Goal: Find specific page/section: Find specific page/section

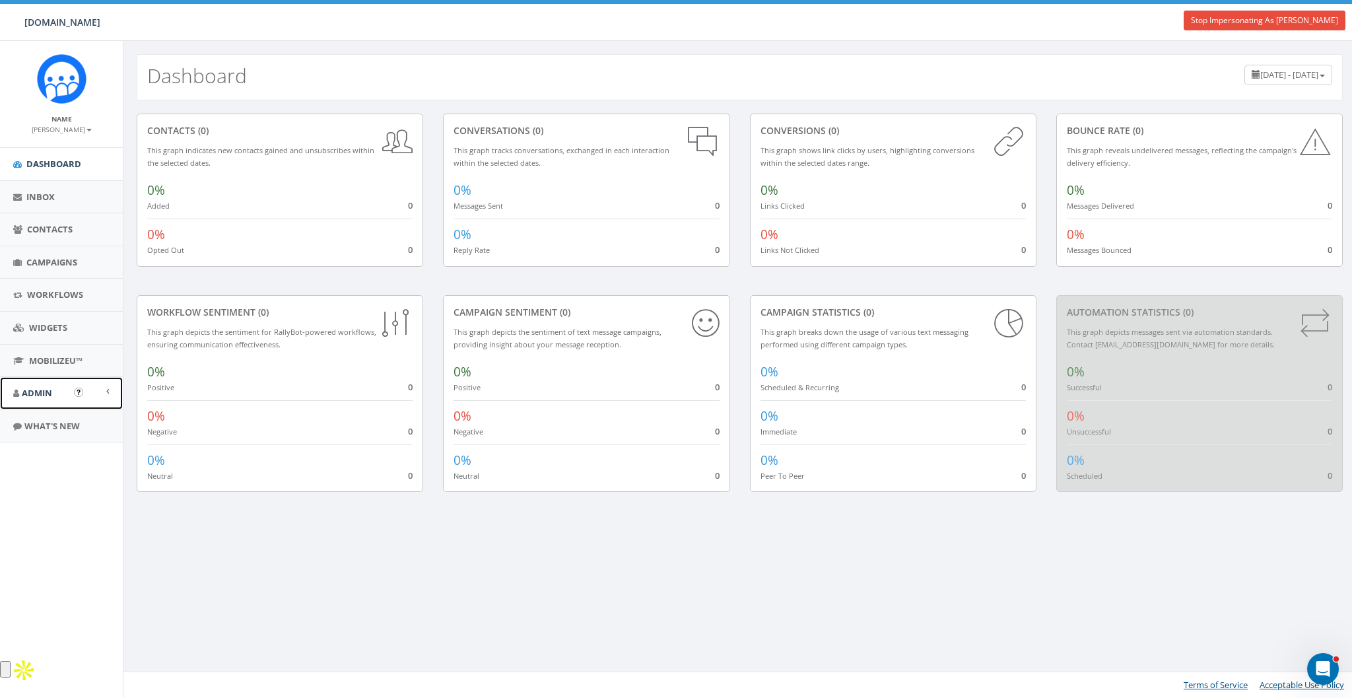
click at [40, 399] on link "Admin" at bounding box center [61, 393] width 123 height 32
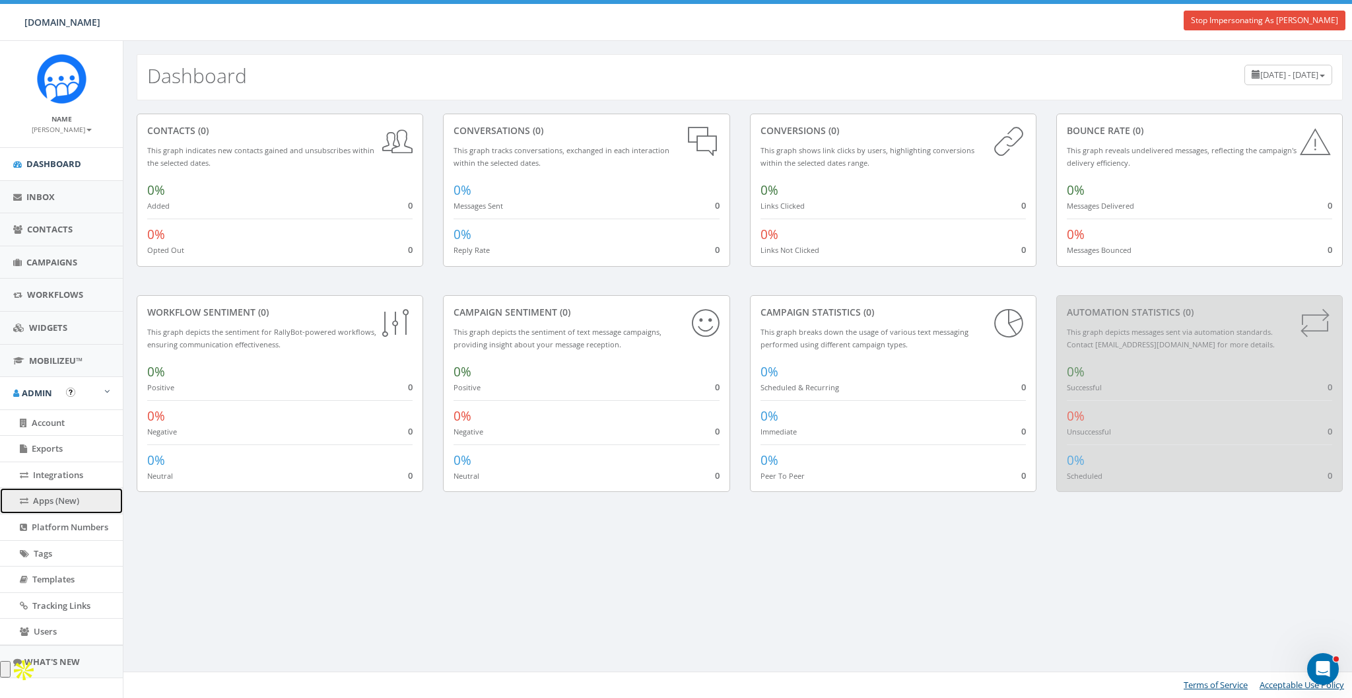
click at [42, 494] on span "Apps (New)" at bounding box center [56, 500] width 46 height 12
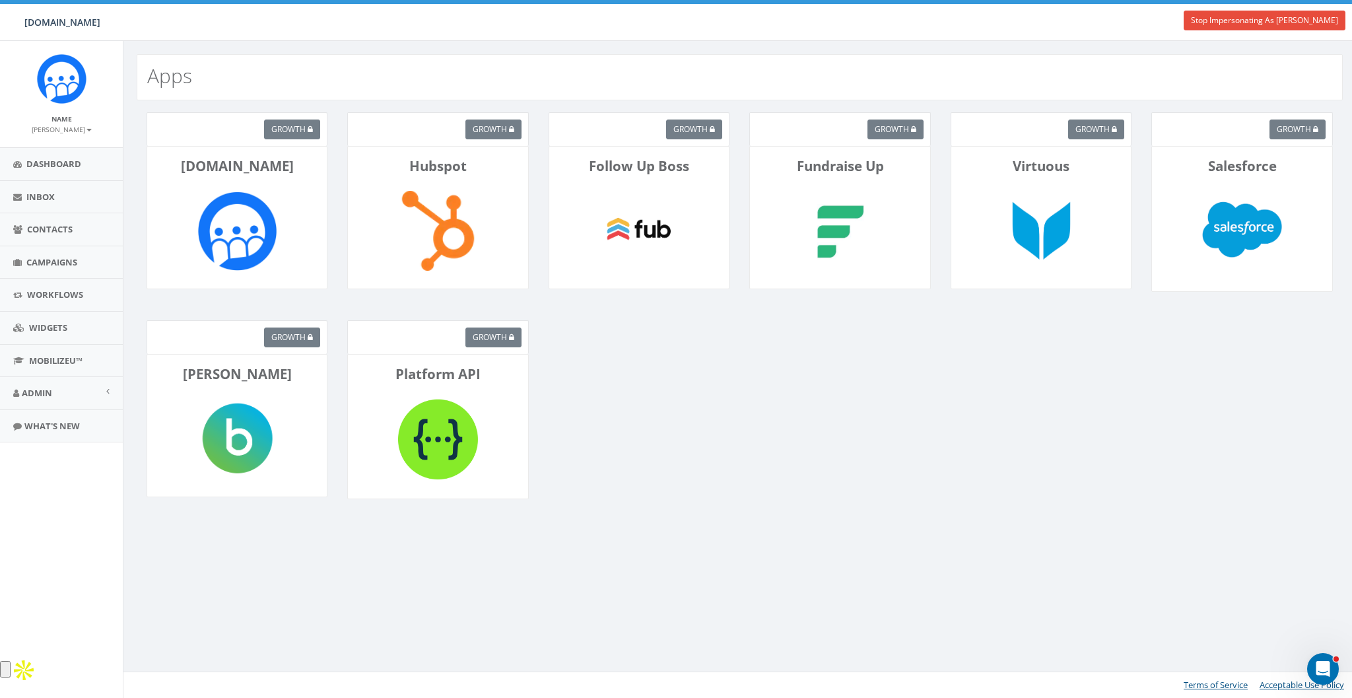
drag, startPoint x: 618, startPoint y: 486, endPoint x: 333, endPoint y: 261, distance: 363.6
click at [617, 485] on div "growth Rally.so growth Hubspot growth Follow Up Boss growth Fundraise Up growth…" at bounding box center [739, 332] width 1232 height 465
click at [177, 194] on div "Rally.so" at bounding box center [237, 217] width 181 height 143
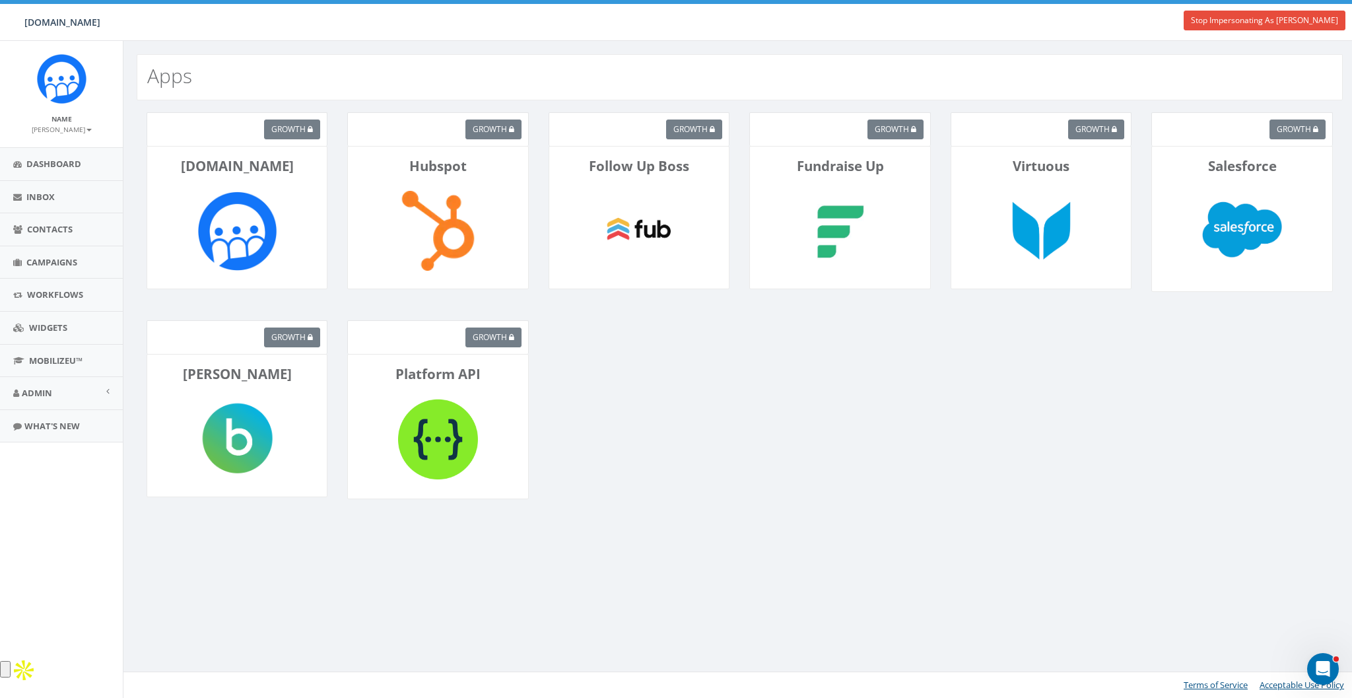
click at [641, 406] on div "growth Rally.so growth Hubspot growth Follow Up Boss growth Fundraise Up growth…" at bounding box center [739, 332] width 1232 height 465
click at [1239, 19] on link "Stop Impersonating As [PERSON_NAME]" at bounding box center [1264, 21] width 162 height 20
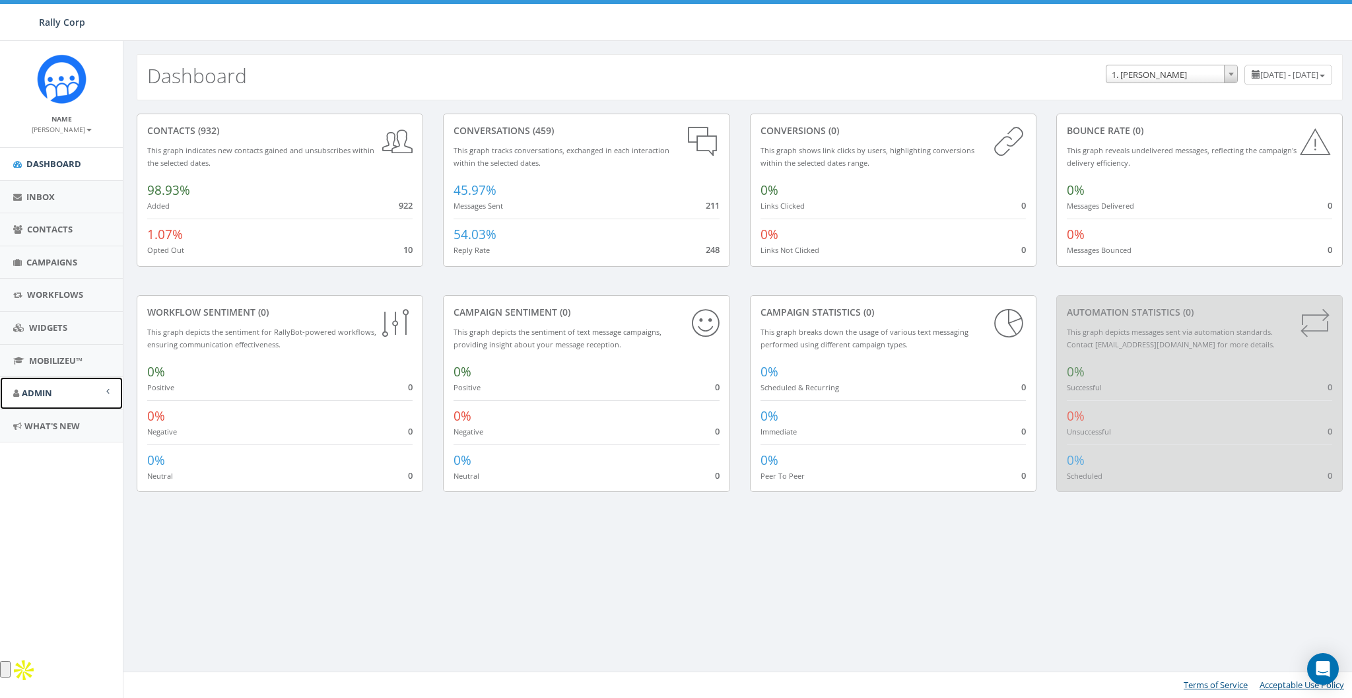
click at [36, 382] on link "Admin" at bounding box center [61, 393] width 123 height 32
